Goal: Information Seeking & Learning: Compare options

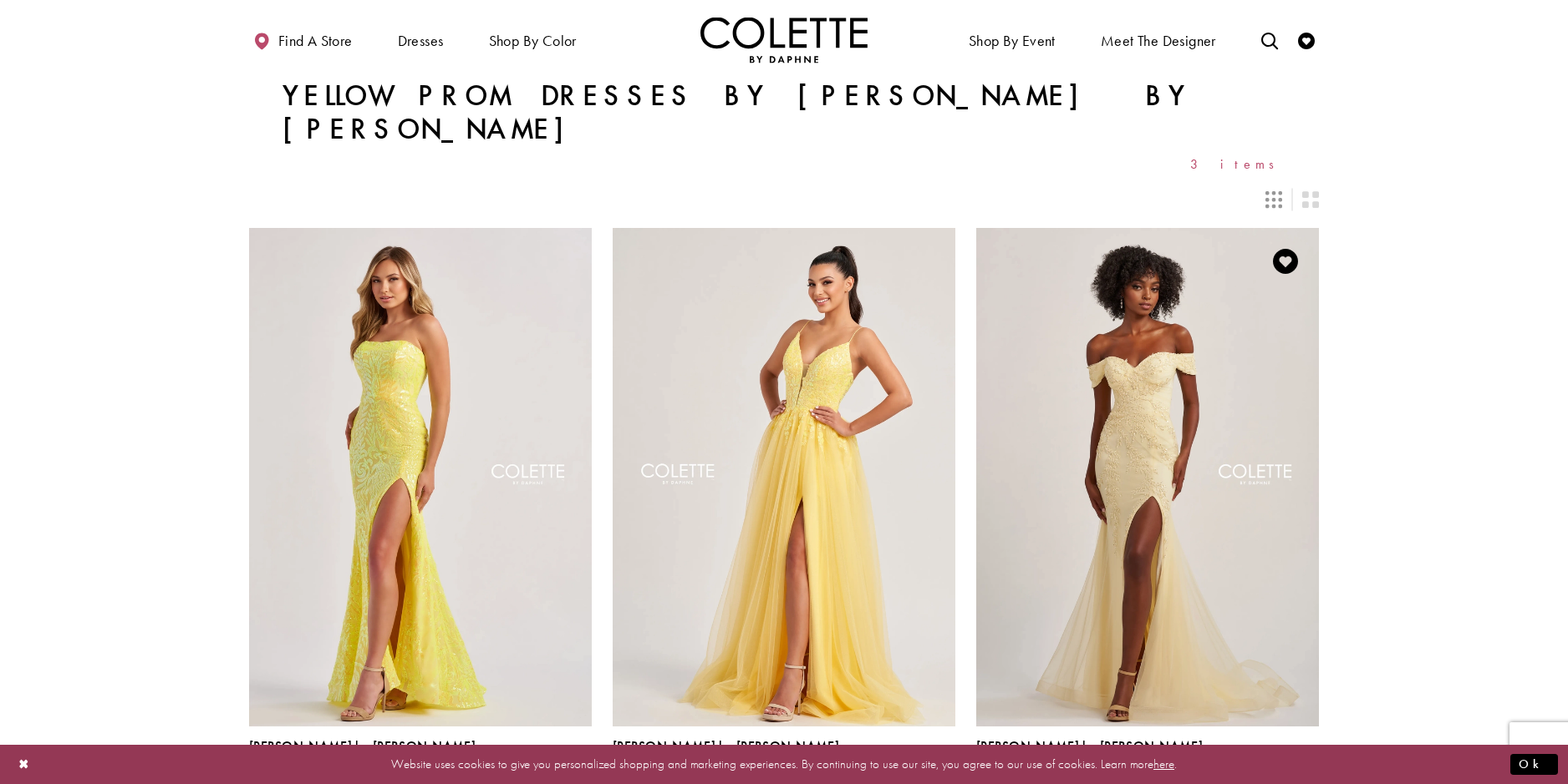
click at [1181, 425] on img "Visit Colette by Daphne Style No. CL8645 Page" at bounding box center [1148, 477] width 342 height 498
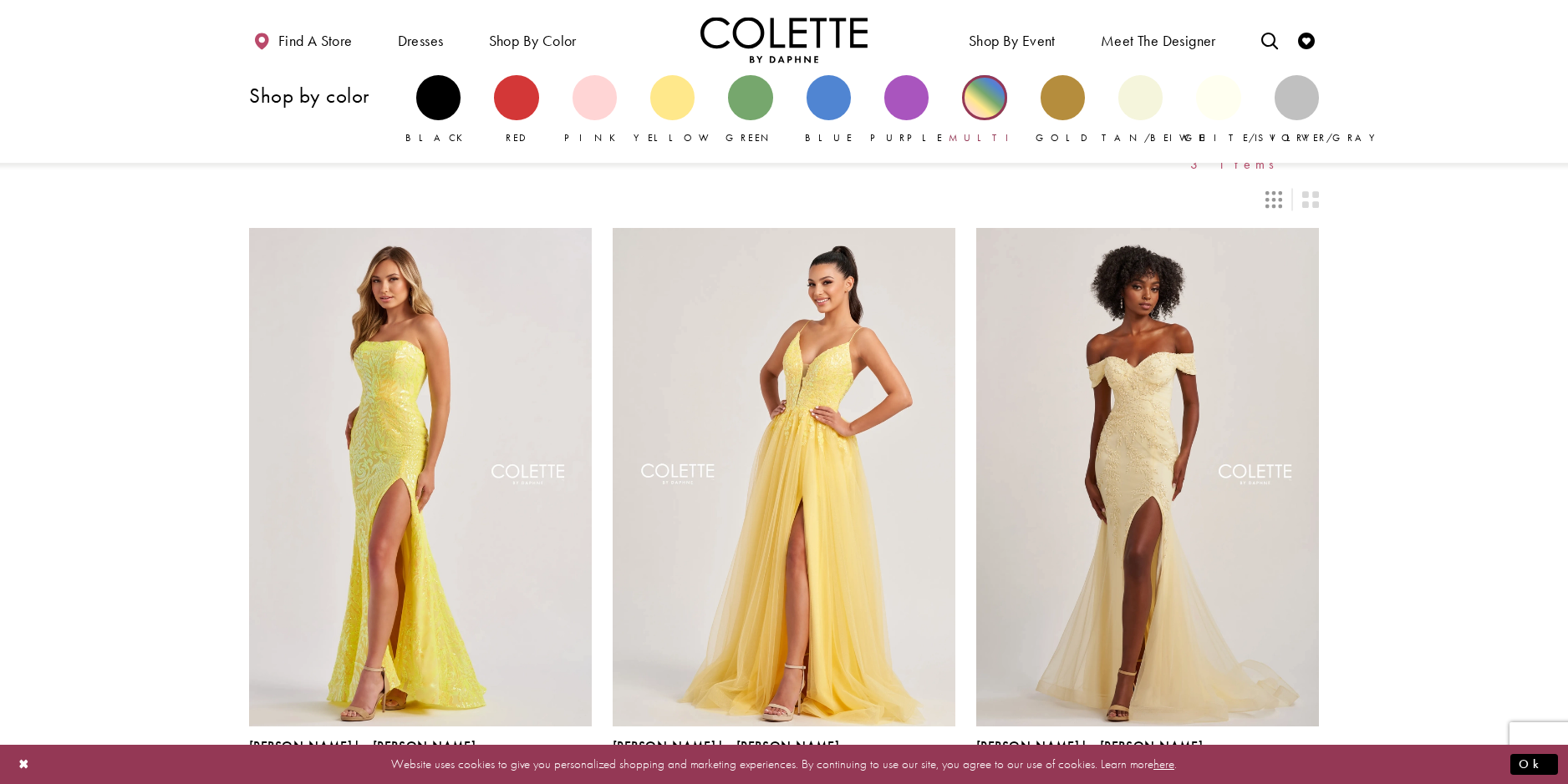
click at [985, 101] on div "Primary block" at bounding box center [984, 97] width 44 height 44
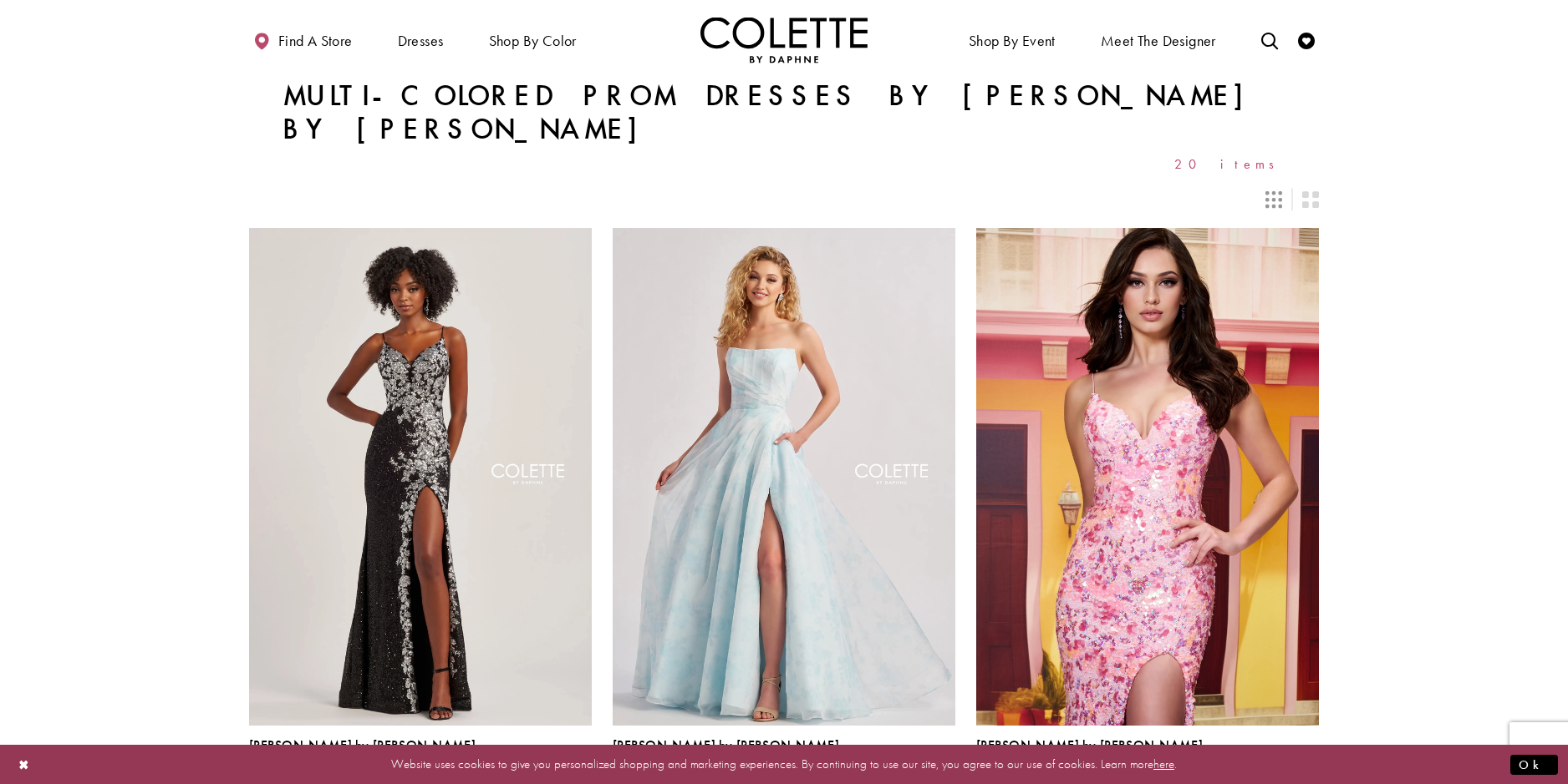
scroll to position [167, 0]
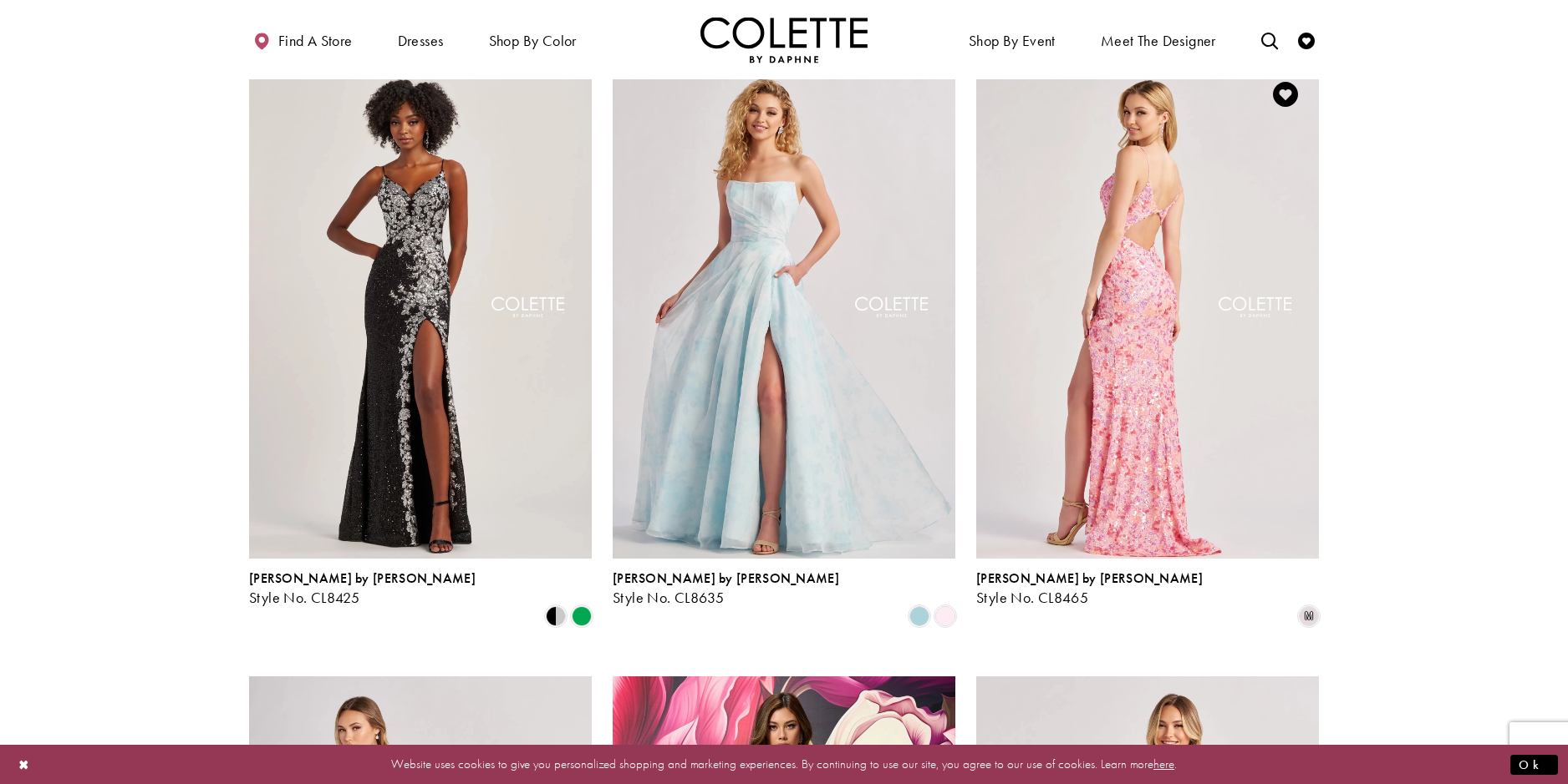
click at [1209, 327] on img "Visit Colette by Daphne Style No. CL8465 Page" at bounding box center [1148, 310] width 342 height 498
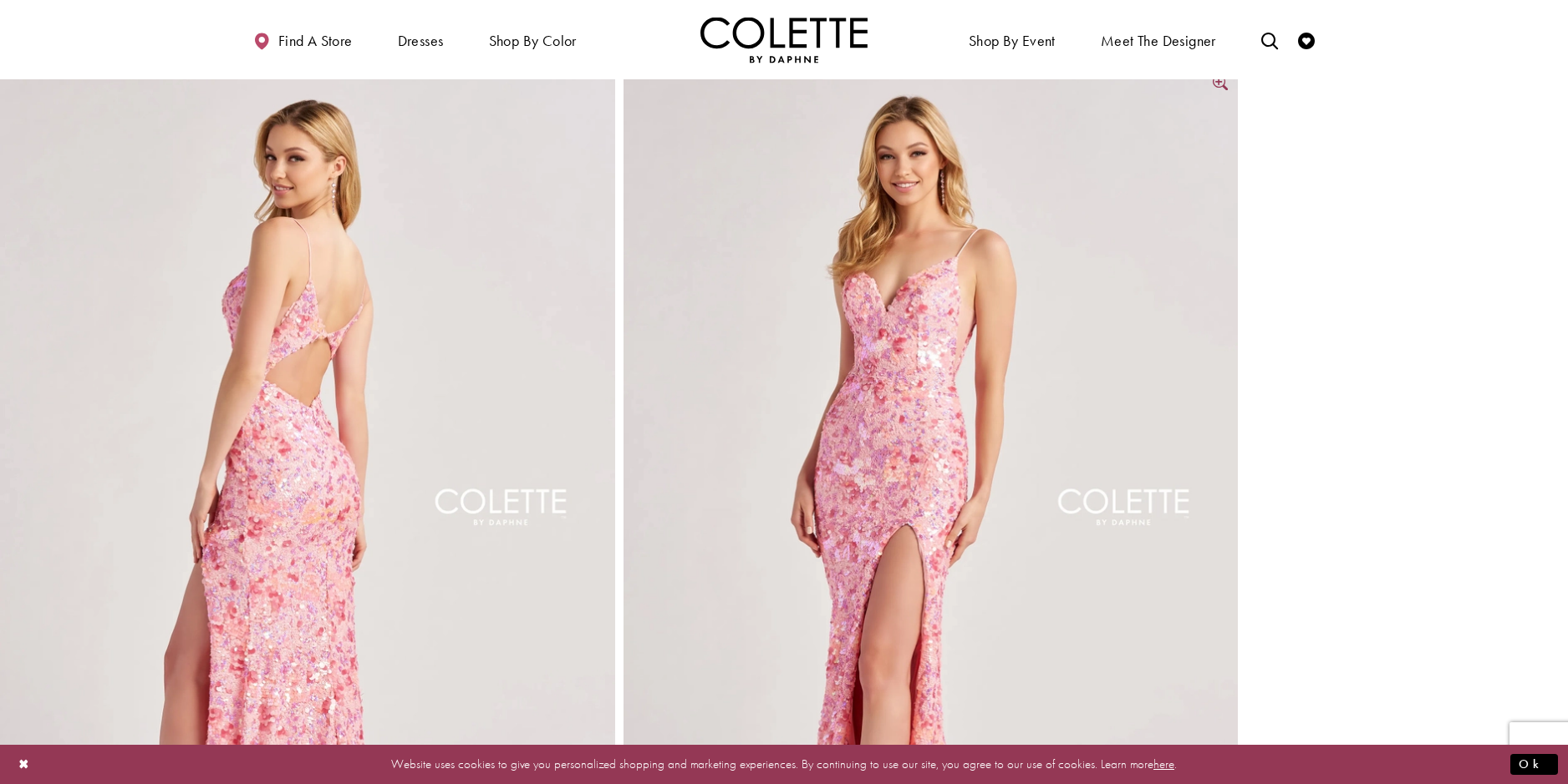
scroll to position [919, 0]
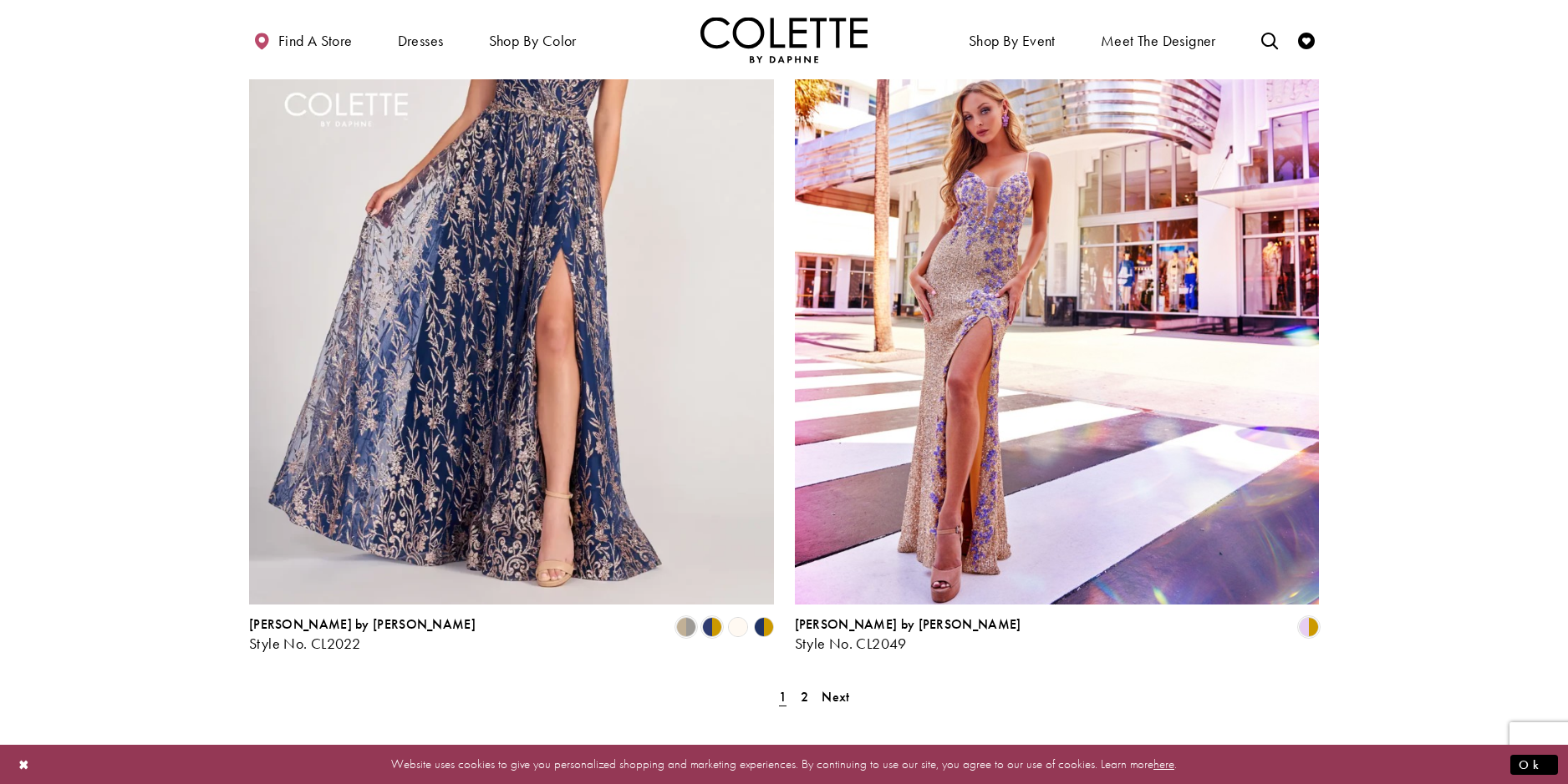
scroll to position [2924, 0]
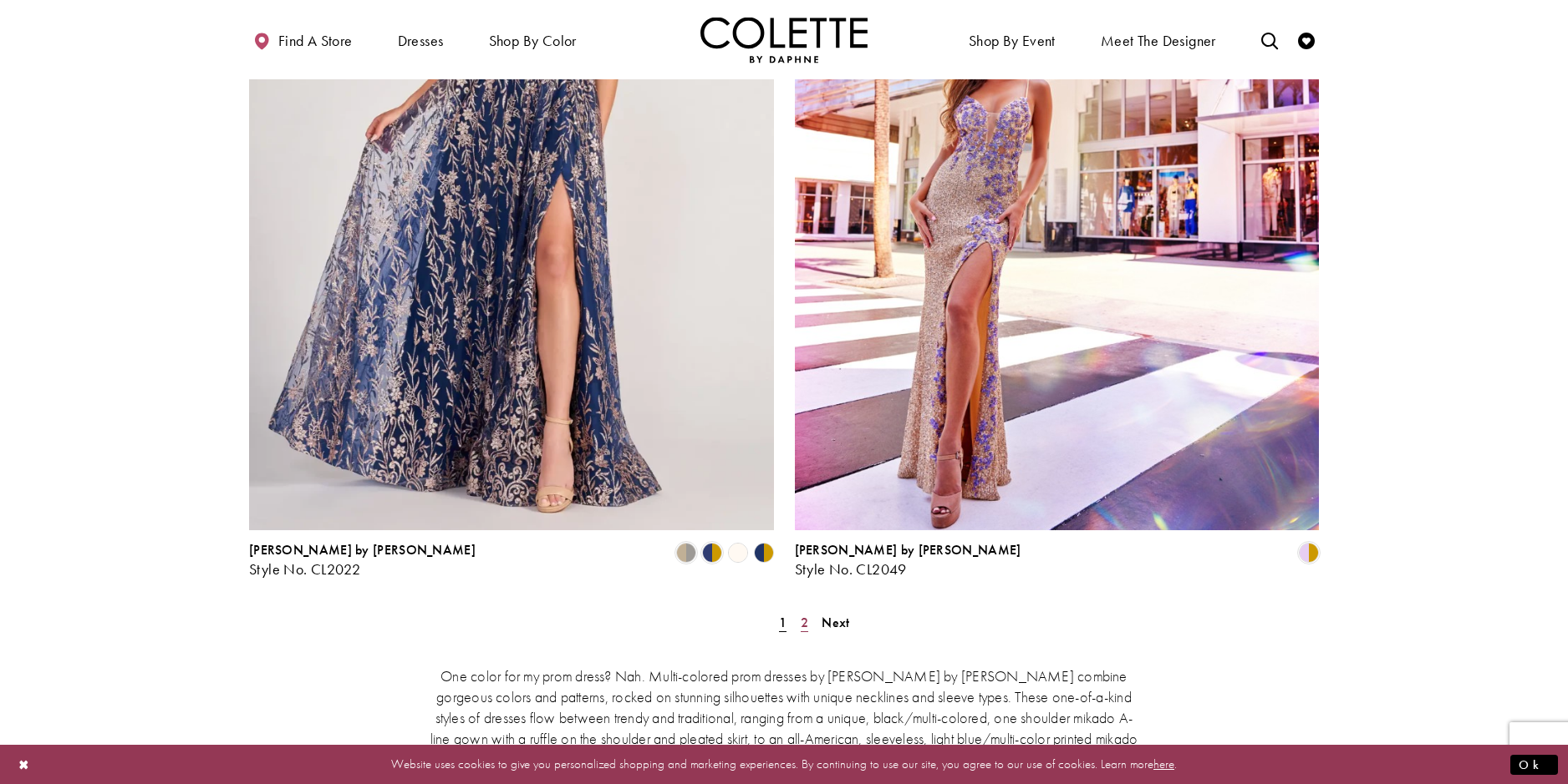
click at [803, 614] on span "2" at bounding box center [804, 622] width 8 height 18
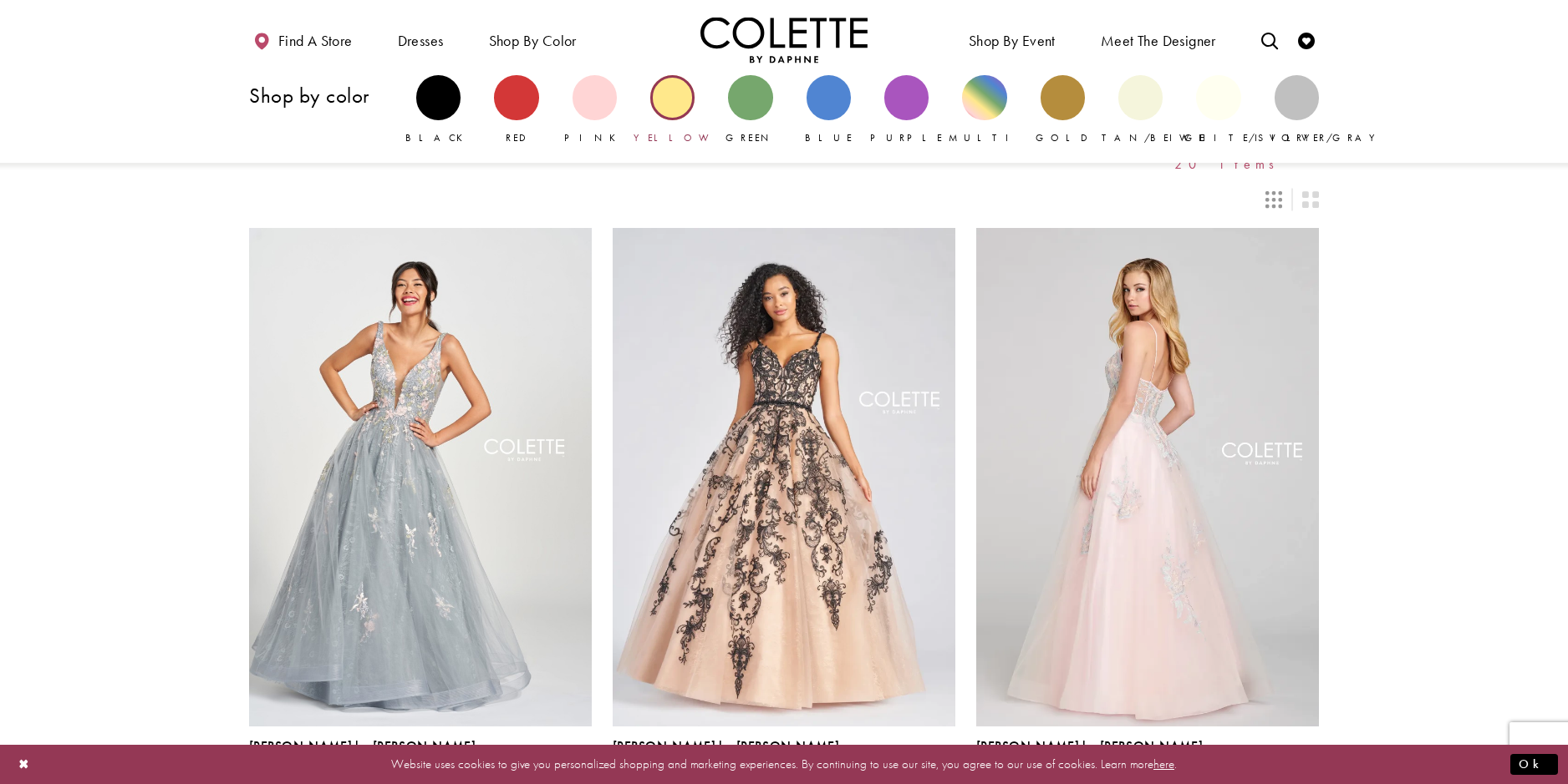
click at [691, 108] on div "Primary block" at bounding box center [672, 97] width 44 height 44
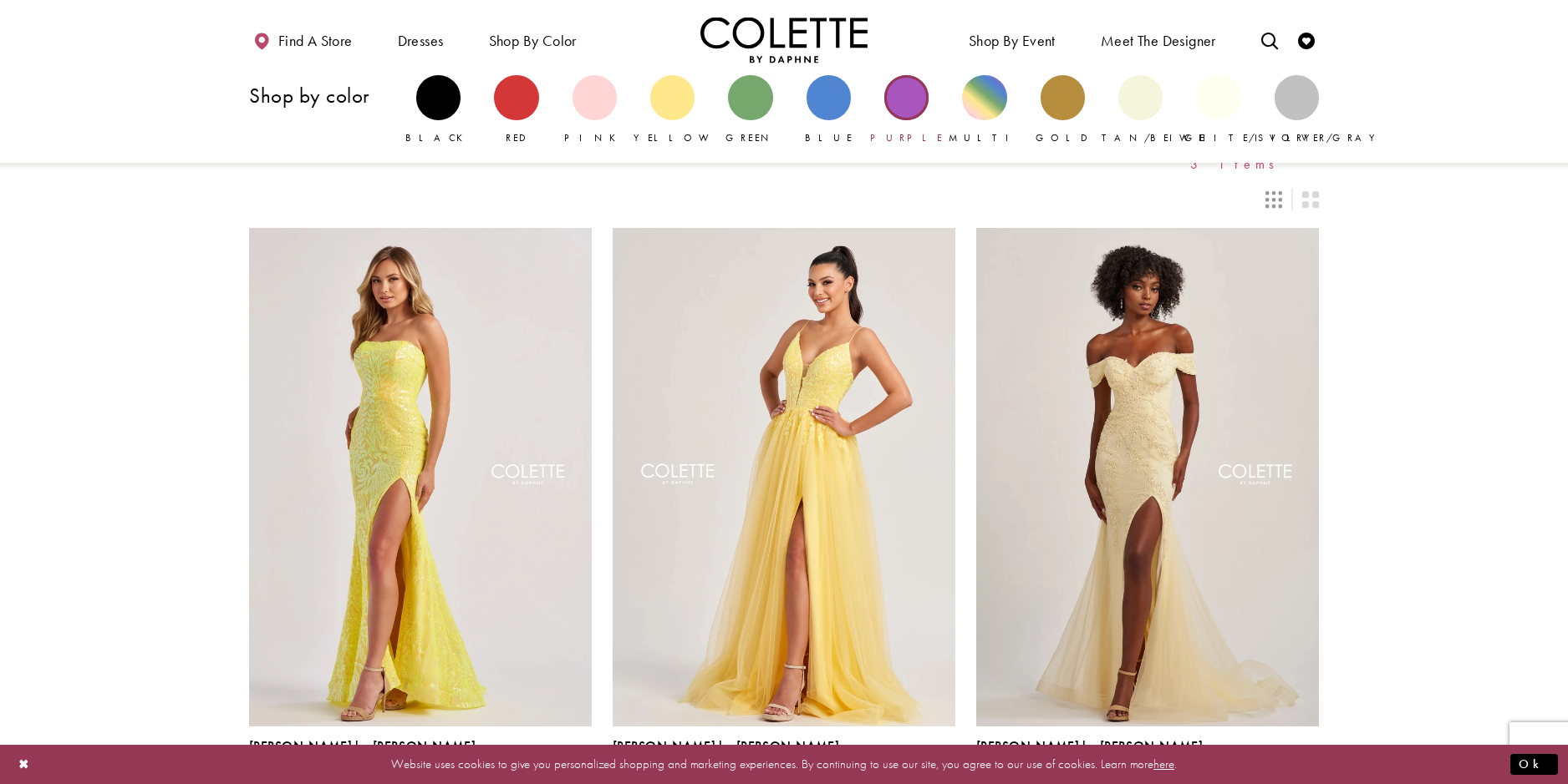
click at [906, 110] on div "Primary block" at bounding box center [906, 97] width 44 height 44
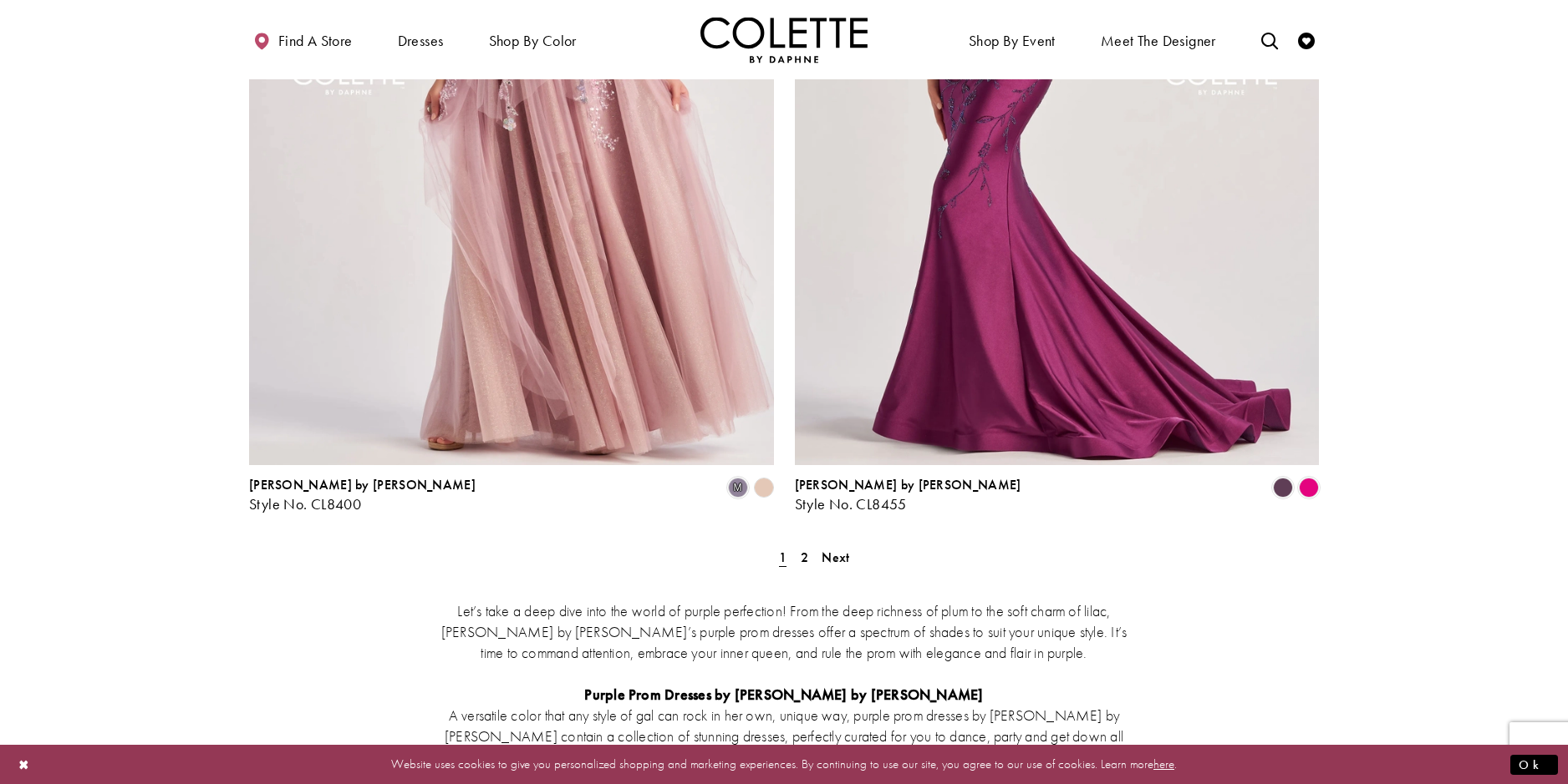
scroll to position [3175, 0]
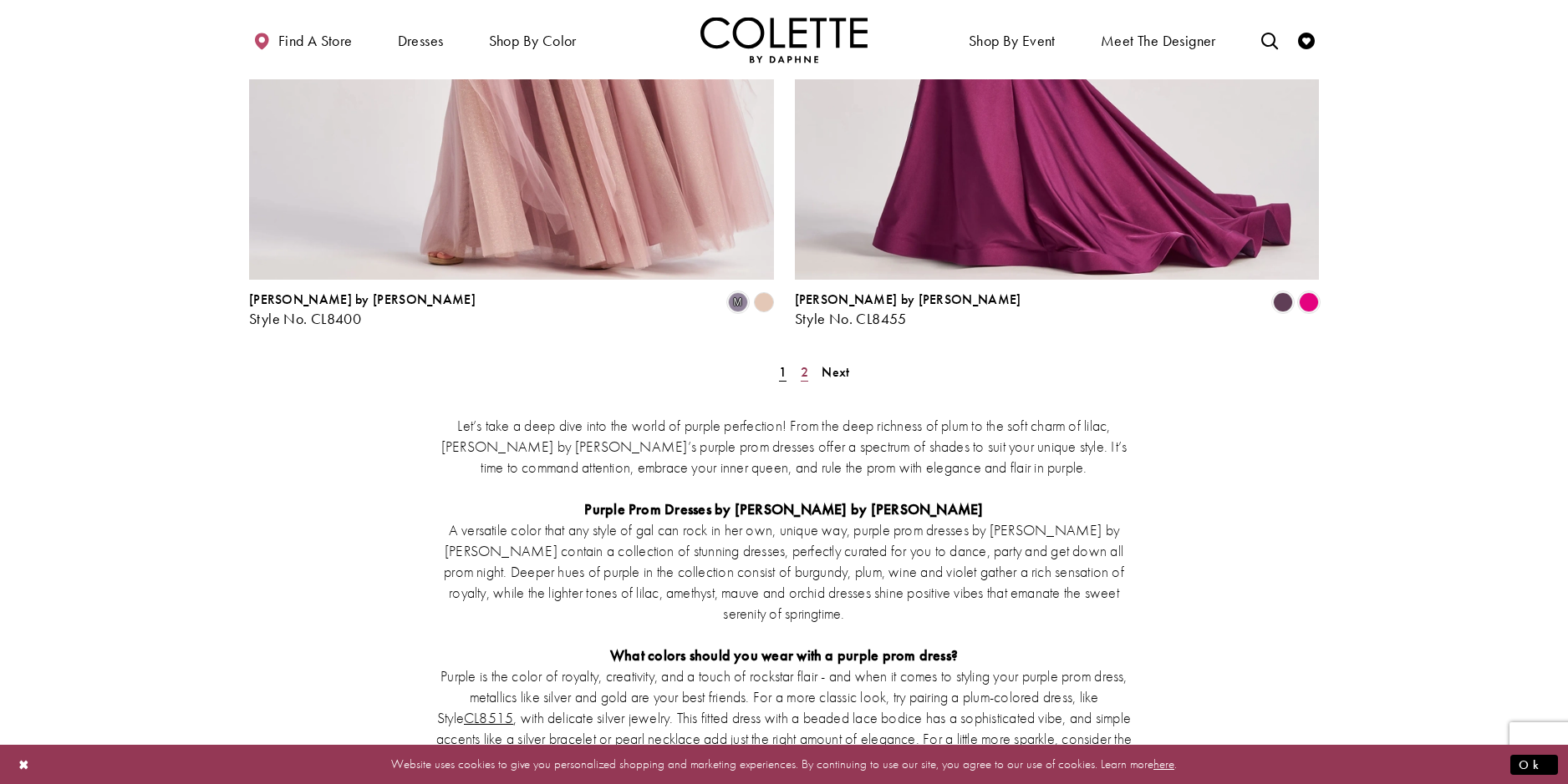
click at [799, 360] on link "2" at bounding box center [804, 371] width 18 height 24
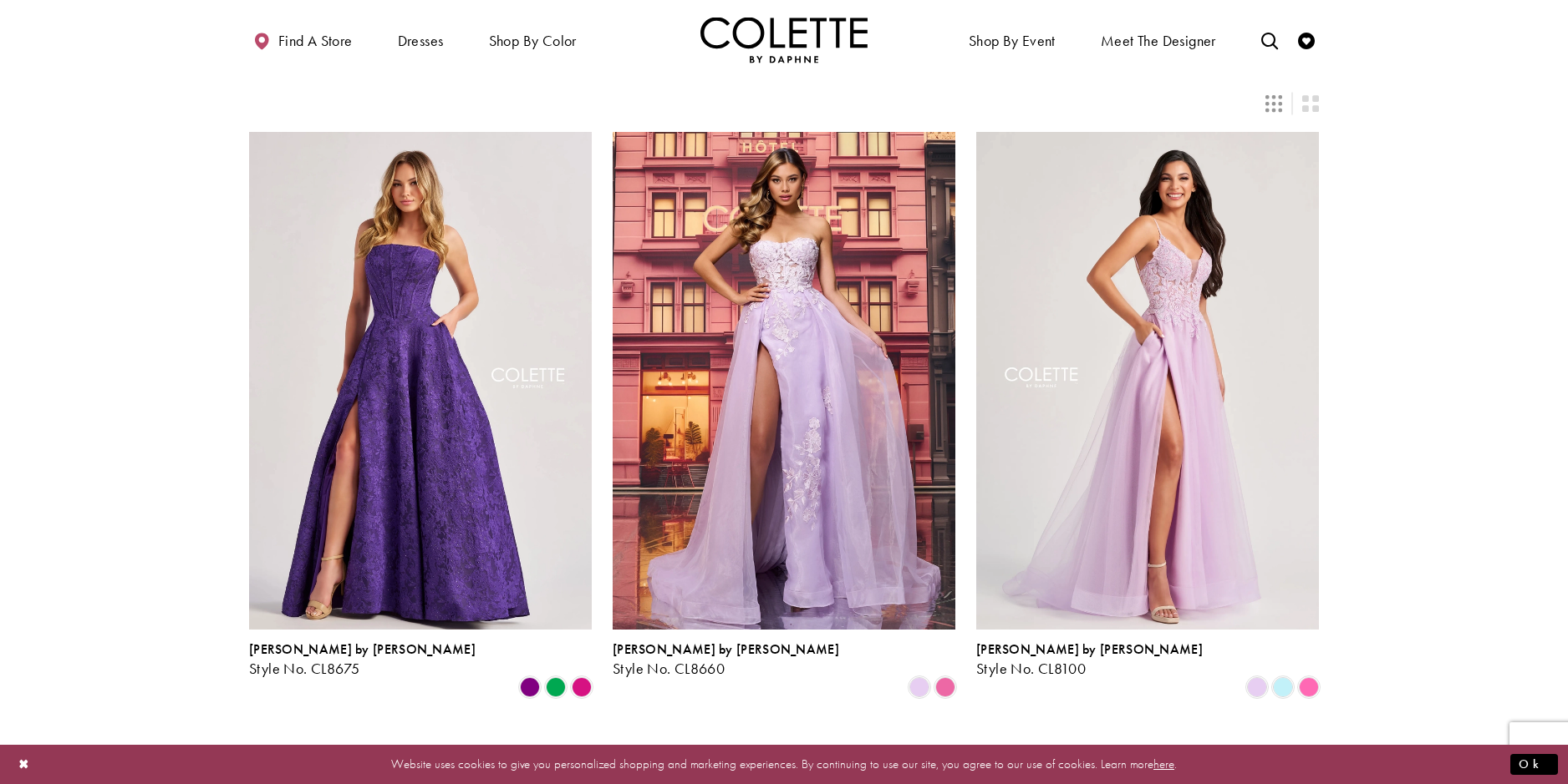
scroll to position [7, 0]
